Goal: Transaction & Acquisition: Purchase product/service

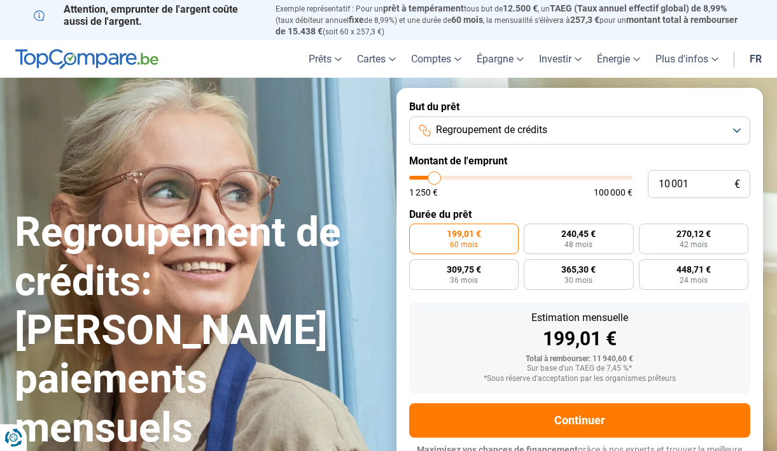
click at [502, 127] on span "Regroupement de crédits" at bounding box center [491, 130] width 111 height 14
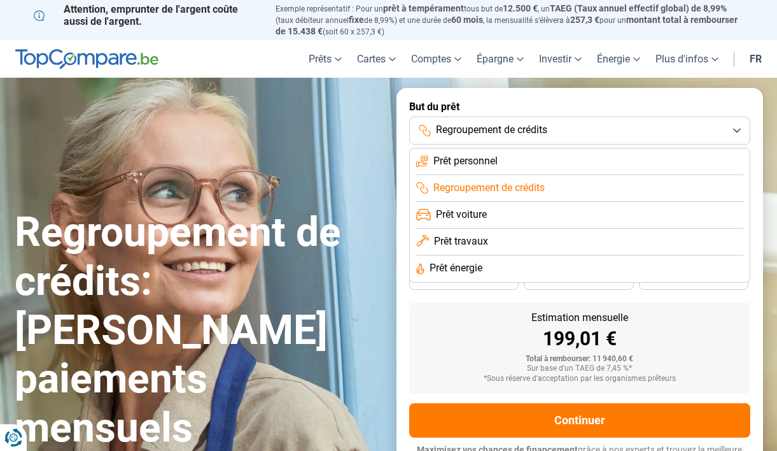
click at [468, 160] on span "Prêt personnel" at bounding box center [466, 161] width 64 height 14
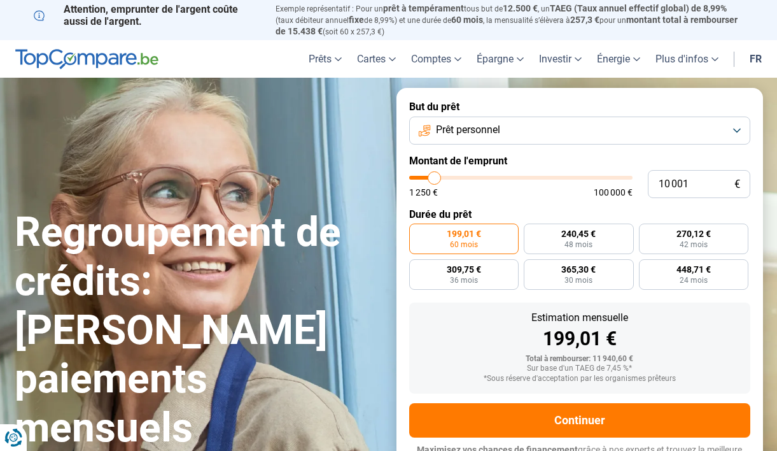
scroll to position [14, 0]
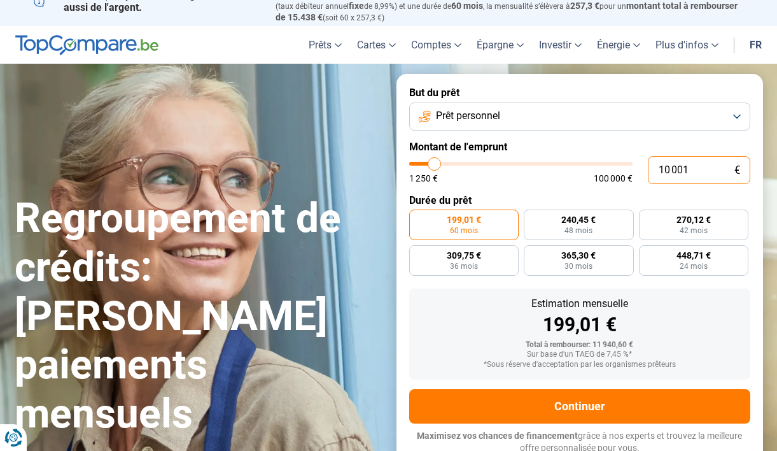
click at [702, 166] on input "10 001" at bounding box center [699, 170] width 103 height 28
type input "1 000"
type input "1250"
type input "100"
type input "1250"
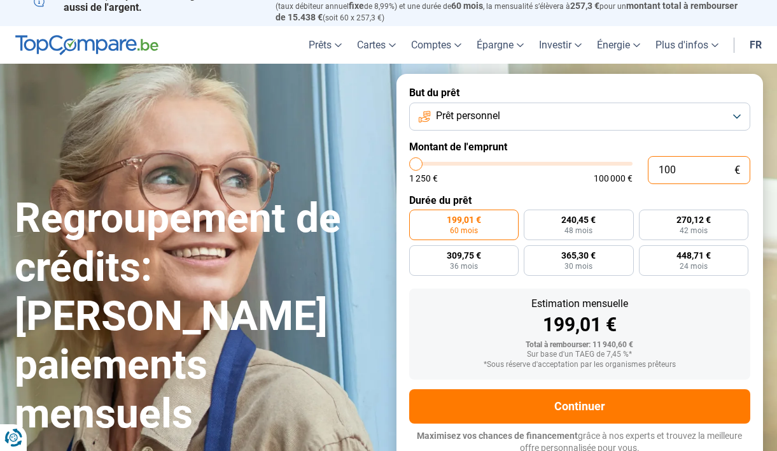
type input "10"
type input "1250"
type input "1"
type input "1250"
type input "0"
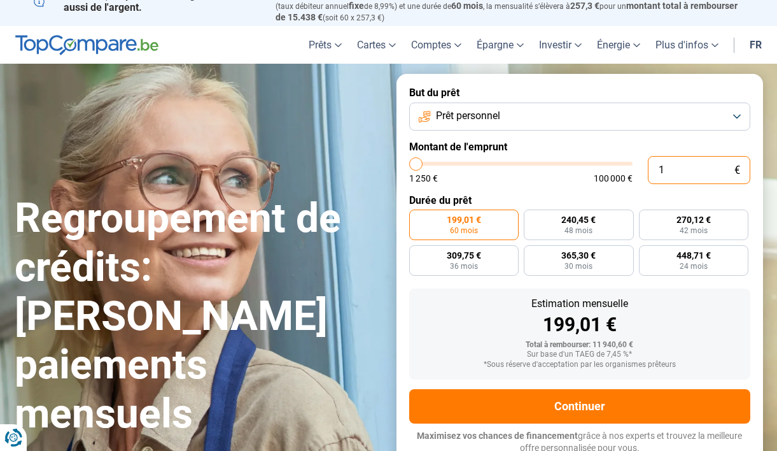
type input "1250"
type input "1 250"
type input "1250"
radio input "true"
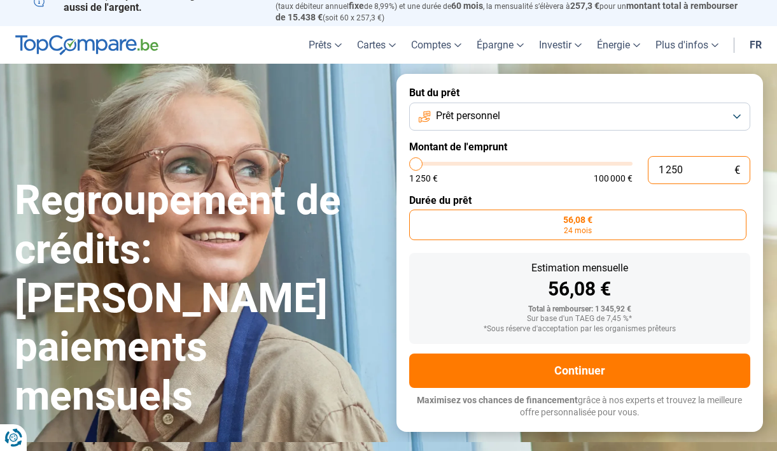
type input "125"
type input "1250"
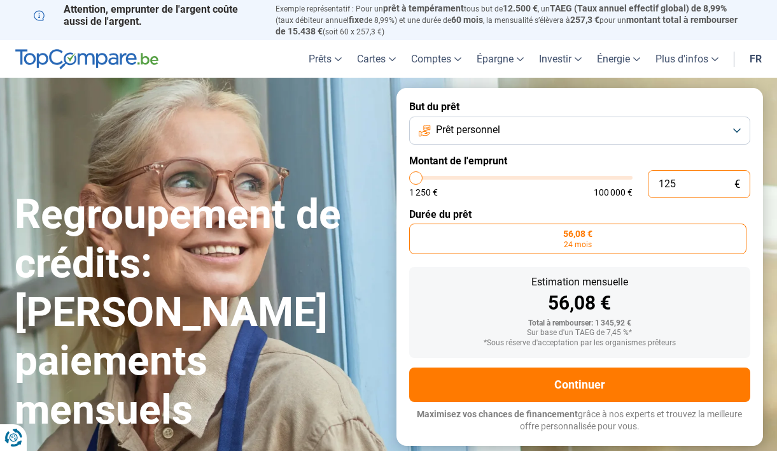
type input "12"
type input "1250"
type input "1"
type input "1250"
type input "0"
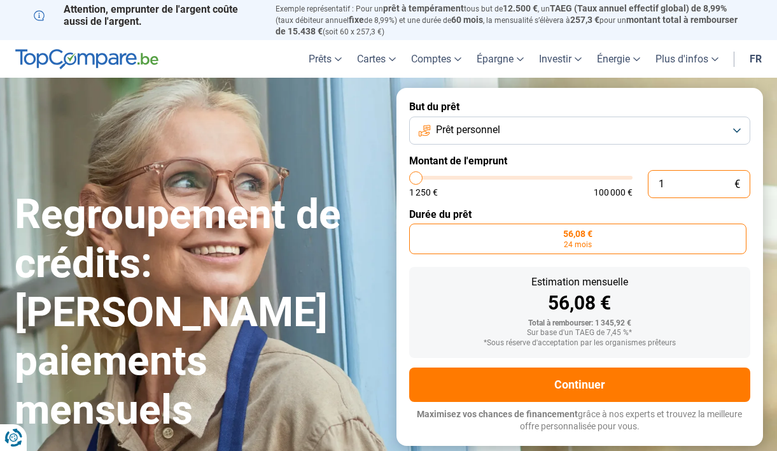
type input "1250"
type input "1 250"
type input "1250"
type input "12 504"
type input "12500"
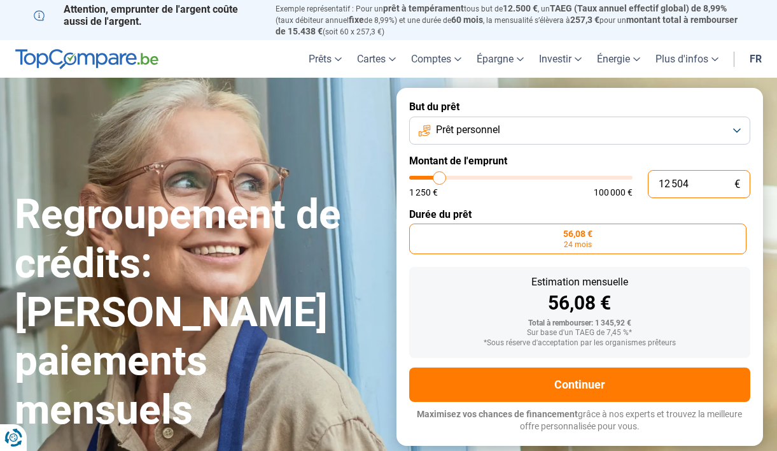
type input "125 040"
type input "100000"
type input "12 504"
type input "12500"
type input "1 250"
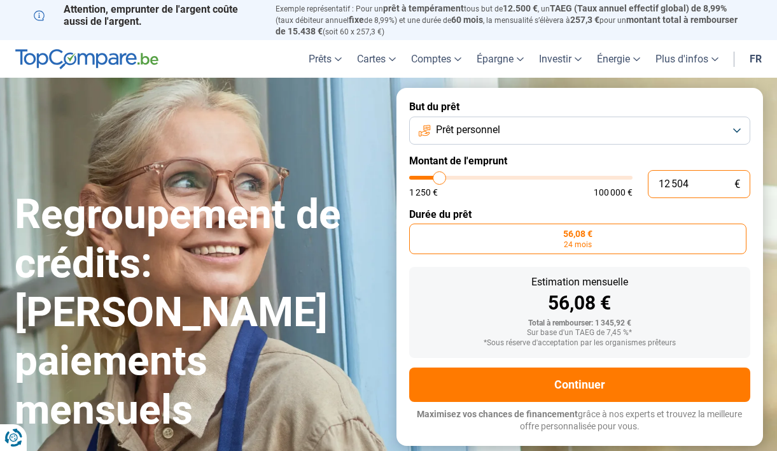
type input "1250"
type input "125"
type input "1250"
type input "12"
type input "1250"
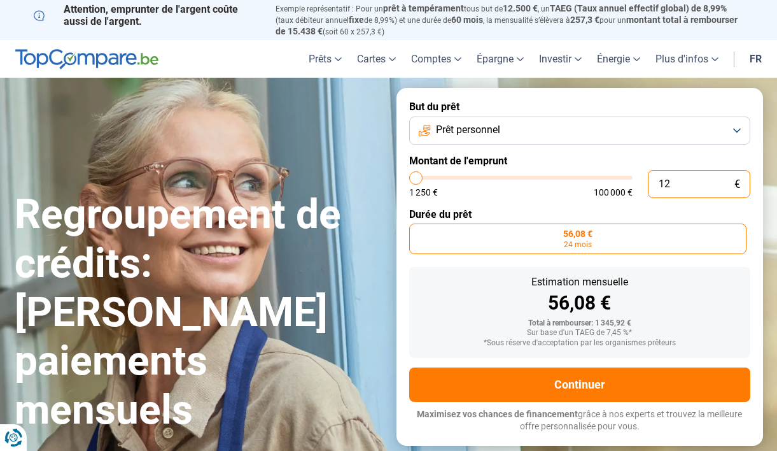
type input "1"
type input "1250"
type input "0"
type input "1250"
type input "4"
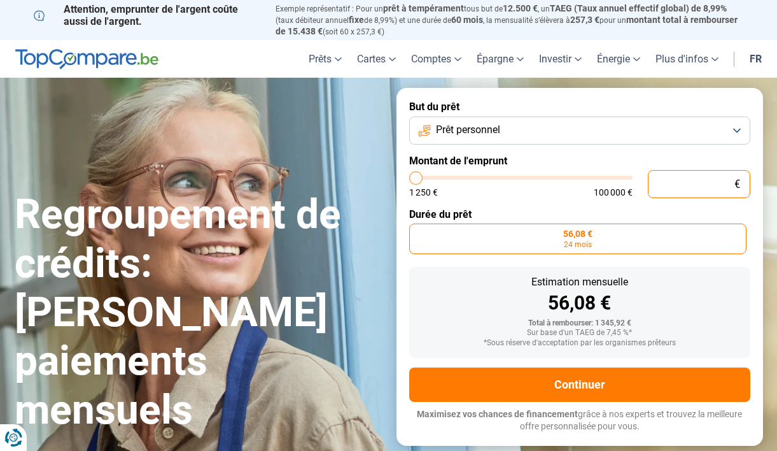
type input "1250"
type input "40"
type input "1250"
type input "400"
type input "1250"
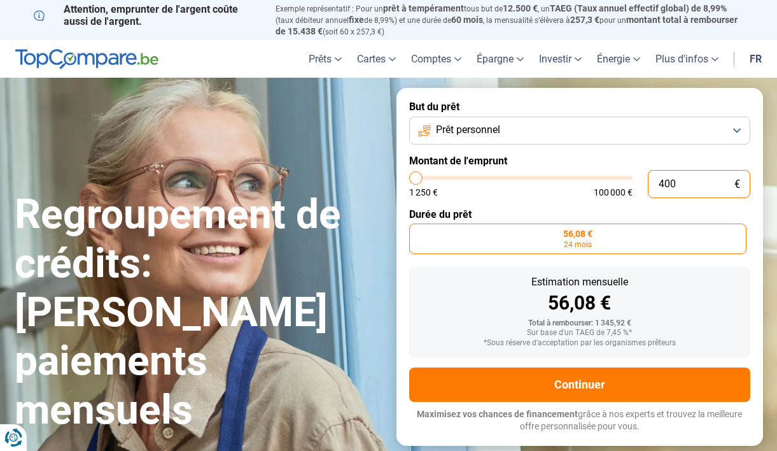
type input "4 000"
type input "4000"
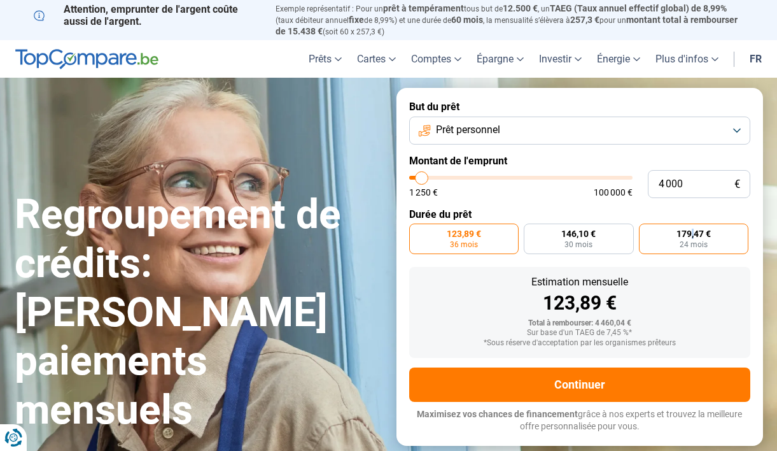
click at [693, 233] on span "179,47 €" at bounding box center [694, 233] width 34 height 9
click at [647, 232] on input "179,47 € 24 mois" at bounding box center [643, 227] width 8 height 8
radio input "true"
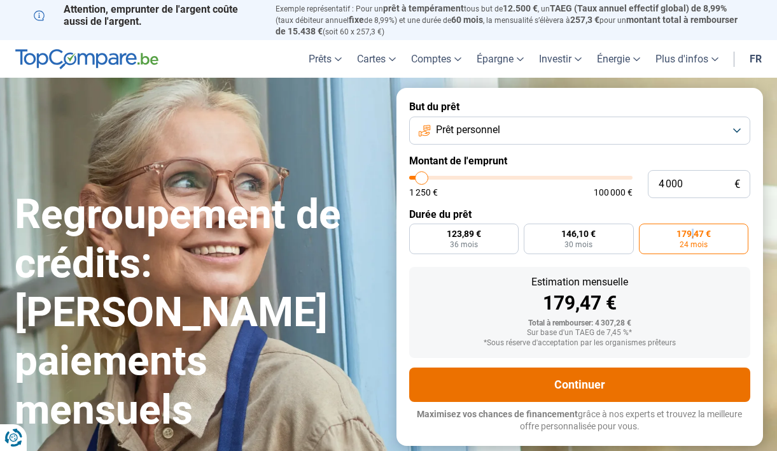
click at [588, 378] on button "Continuer" at bounding box center [579, 384] width 341 height 34
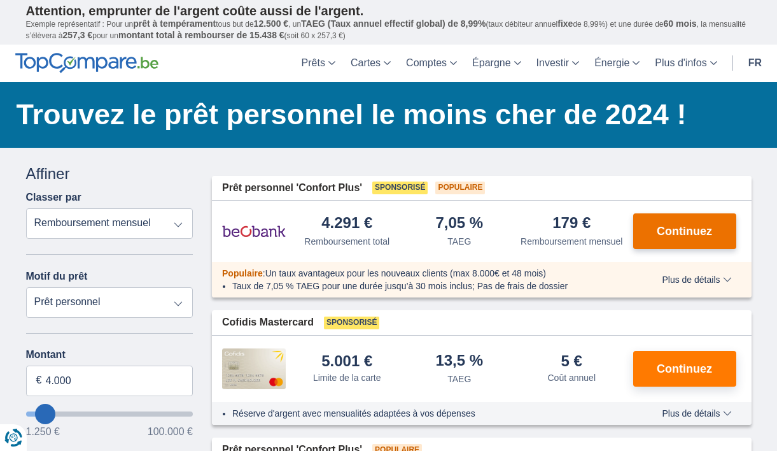
click at [656, 235] on button "Continuez" at bounding box center [684, 231] width 103 height 36
